Goal: Information Seeking & Learning: Compare options

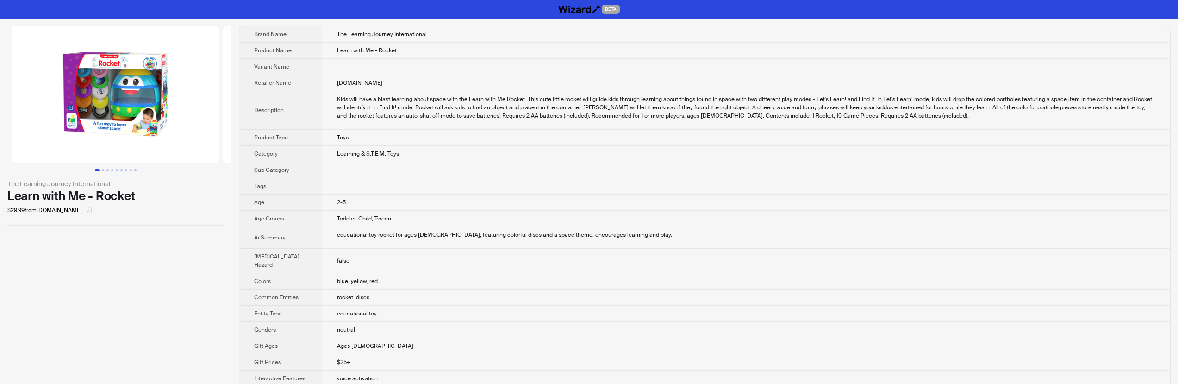
click at [92, 210] on icon "select" at bounding box center [90, 210] width 6 height 6
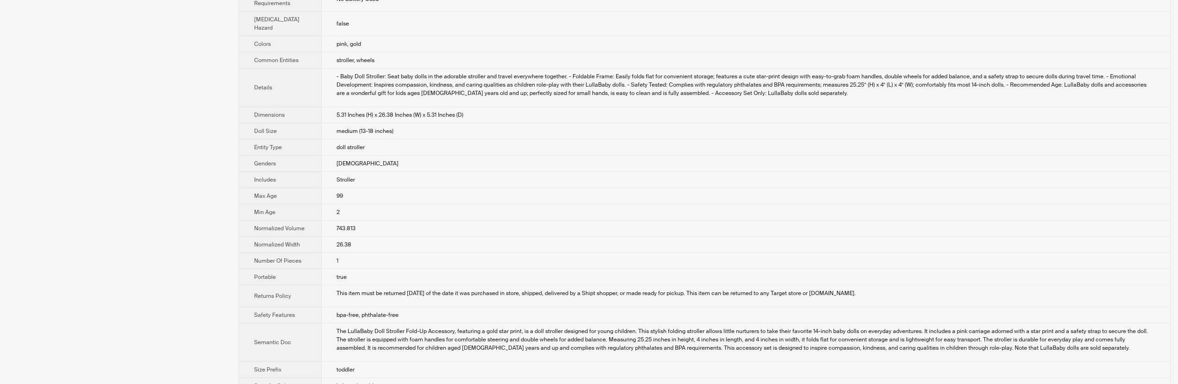
scroll to position [123, 0]
